Goal: Information Seeking & Learning: Learn about a topic

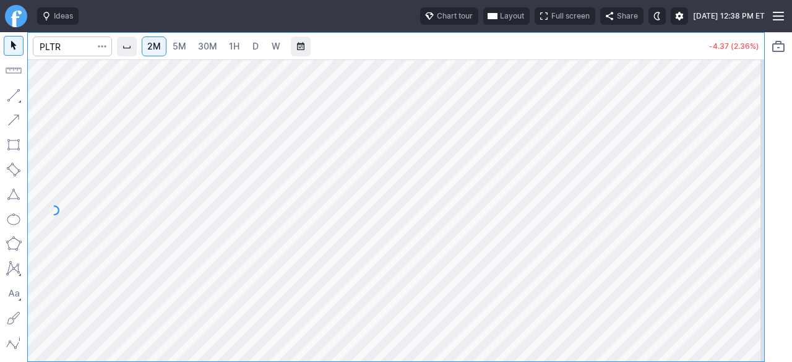
drag, startPoint x: 752, startPoint y: 165, endPoint x: 742, endPoint y: 221, distance: 57.1
click at [742, 221] on div at bounding box center [751, 207] width 26 height 271
click at [736, 271] on div at bounding box center [396, 210] width 736 height 302
click at [191, 46] on link "5M" at bounding box center [179, 47] width 25 height 20
click at [166, 48] on link "2M" at bounding box center [154, 47] width 25 height 20
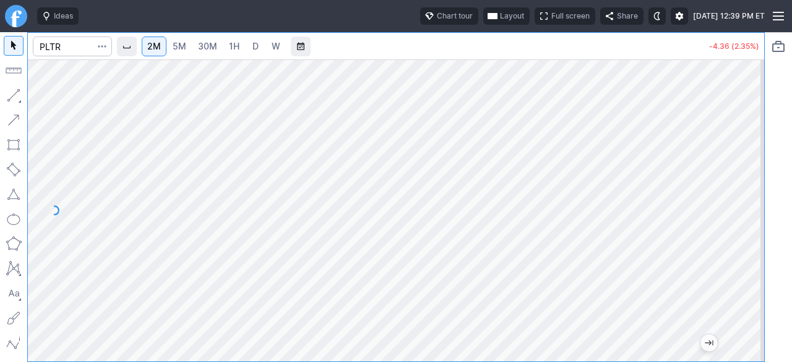
click at [183, 48] on span "5M" at bounding box center [180, 46] width 14 height 11
drag, startPoint x: 749, startPoint y: 275, endPoint x: 746, endPoint y: 224, distance: 51.4
click at [746, 224] on div at bounding box center [751, 207] width 26 height 271
drag, startPoint x: 756, startPoint y: 204, endPoint x: 744, endPoint y: 242, distance: 40.3
click at [746, 242] on div at bounding box center [751, 207] width 26 height 271
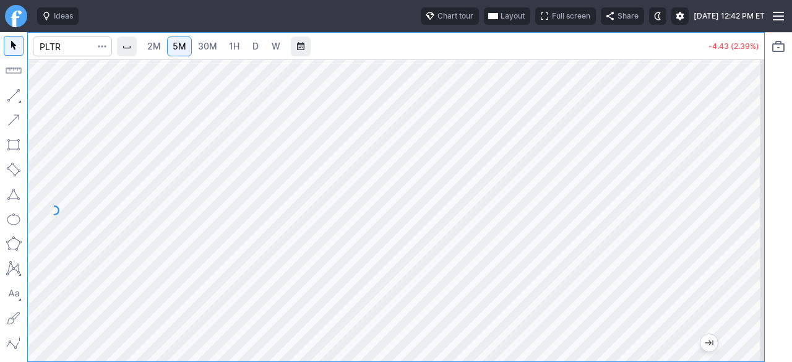
drag, startPoint x: 748, startPoint y: 286, endPoint x: 748, endPoint y: 238, distance: 48.3
click at [748, 238] on div at bounding box center [751, 207] width 26 height 271
click at [735, 274] on div at bounding box center [396, 210] width 736 height 302
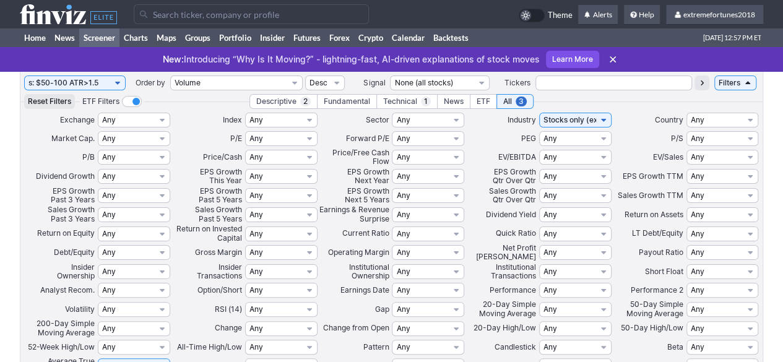
click at [68, 14] on use at bounding box center [68, 14] width 97 height 20
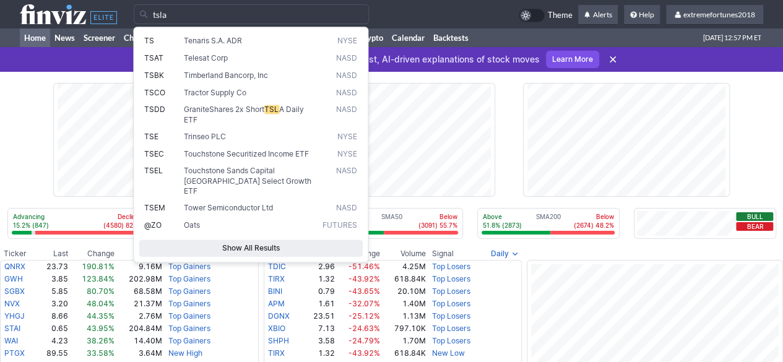
type input "tsla"
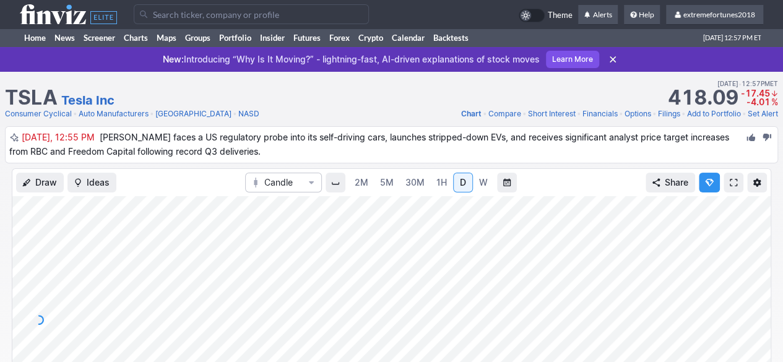
drag, startPoint x: 759, startPoint y: 275, endPoint x: 760, endPoint y: 256, distance: 19.2
click at [760, 256] on div at bounding box center [757, 317] width 26 height 217
drag, startPoint x: 765, startPoint y: 319, endPoint x: 778, endPoint y: 268, distance: 52.5
click at [778, 268] on div "Draw Ideas Candle 2M 5M 30M 1H D W Share" at bounding box center [391, 311] width 783 height 286
drag, startPoint x: 763, startPoint y: 252, endPoint x: 763, endPoint y: 269, distance: 16.7
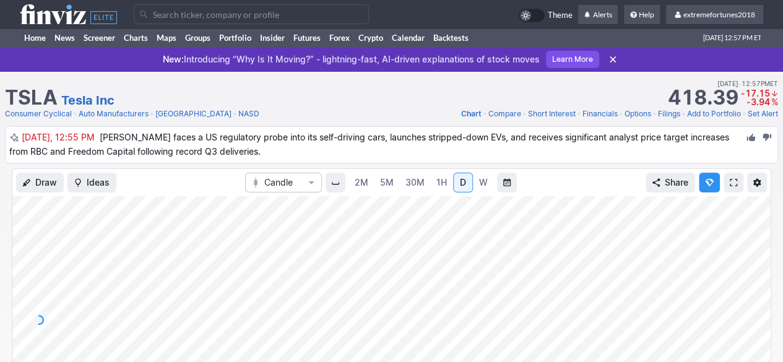
click at [763, 269] on div at bounding box center [757, 317] width 26 height 217
